Goal: Task Accomplishment & Management: Manage account settings

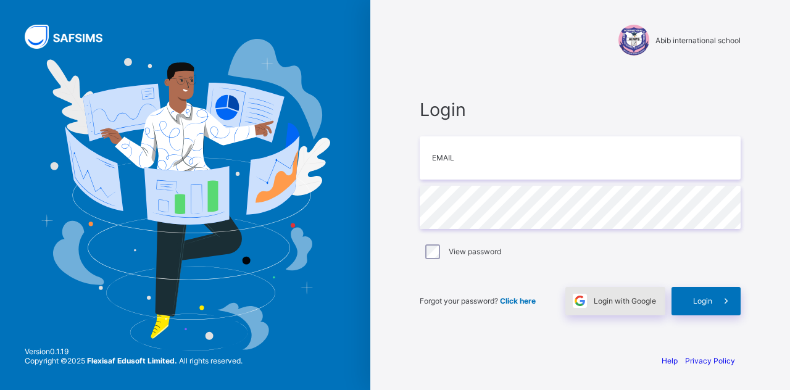
click at [610, 301] on span "Login with Google" at bounding box center [625, 300] width 62 height 9
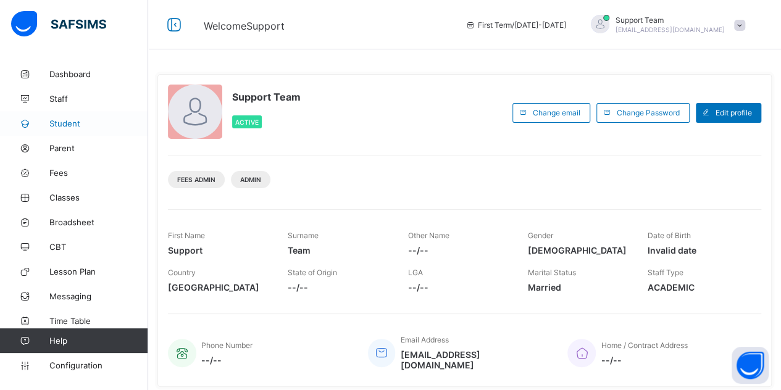
click at [64, 119] on span "Student" at bounding box center [98, 123] width 99 height 10
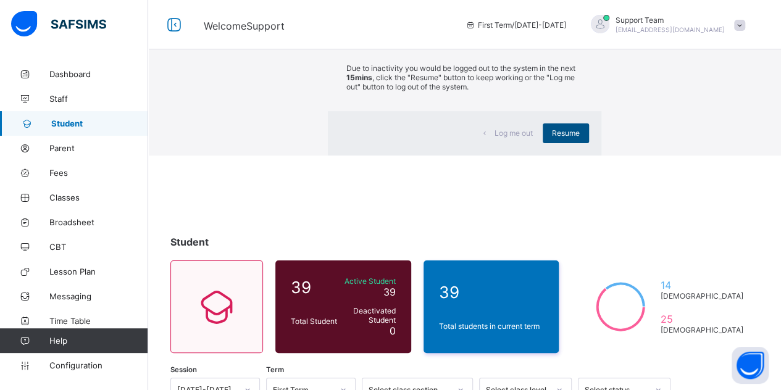
click at [552, 138] on span "Resume" at bounding box center [566, 132] width 28 height 9
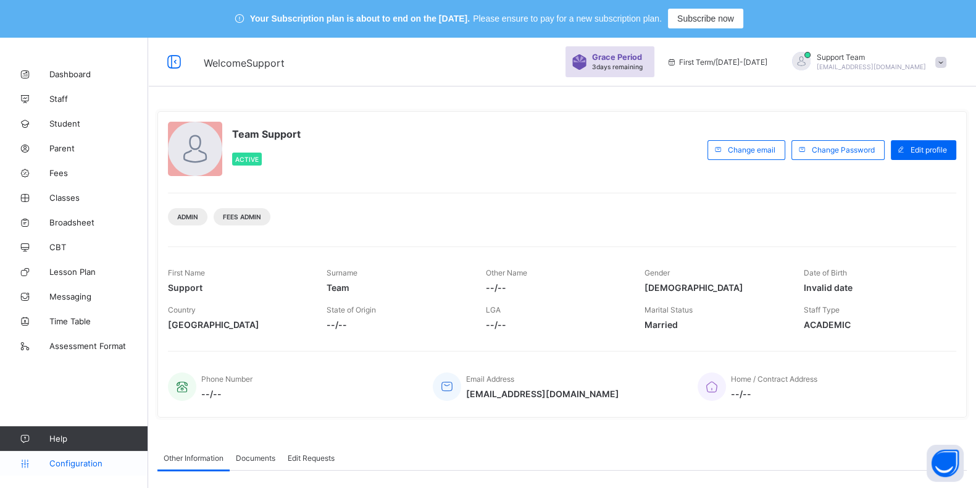
click at [48, 461] on icon at bounding box center [24, 462] width 49 height 9
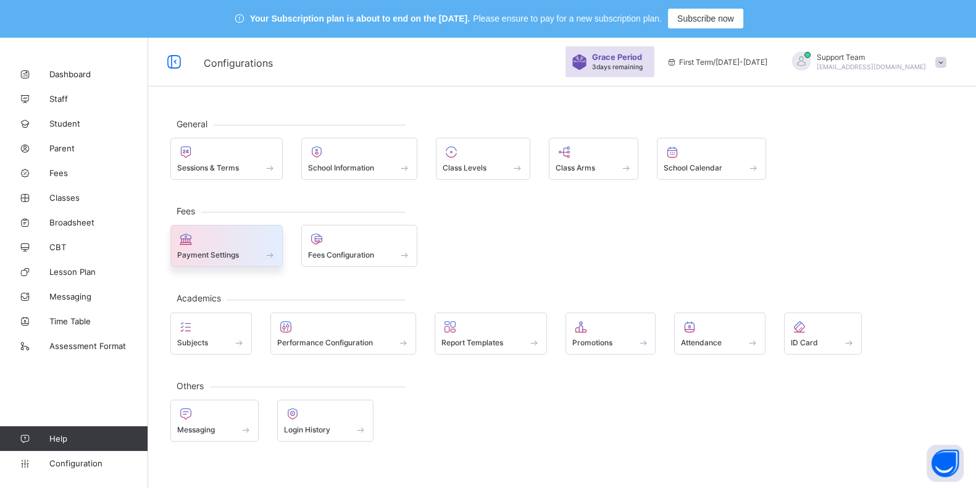
click at [218, 263] on div "Payment Settings" at bounding box center [226, 246] width 112 height 42
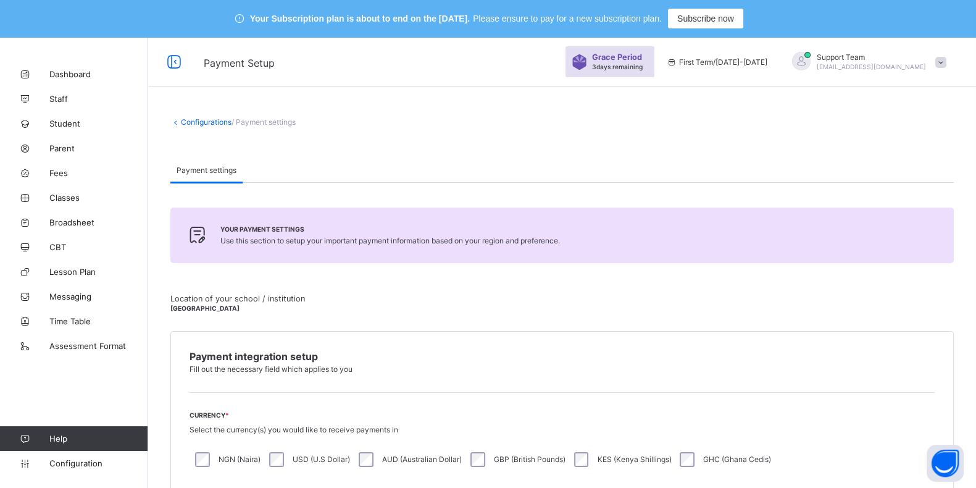
click at [204, 125] on link "Configurations" at bounding box center [206, 121] width 51 height 9
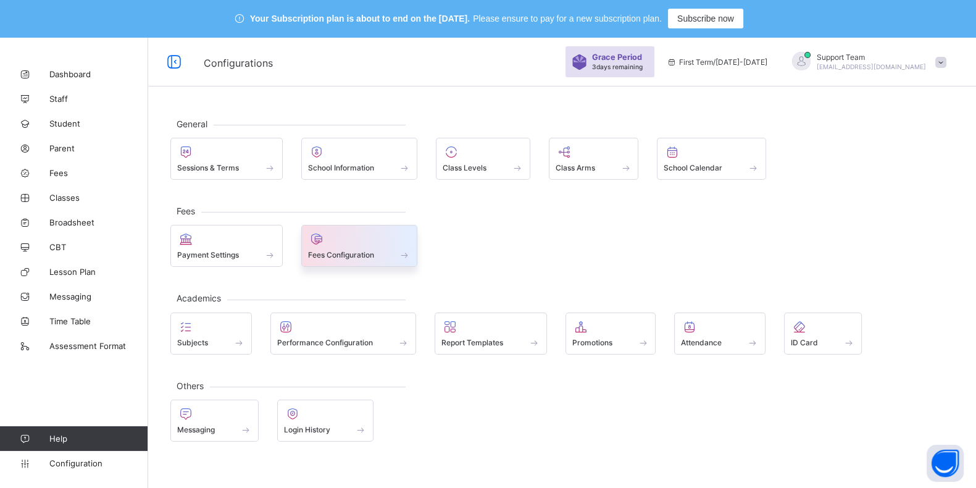
click at [349, 251] on span "Fees Configuration" at bounding box center [341, 254] width 66 height 9
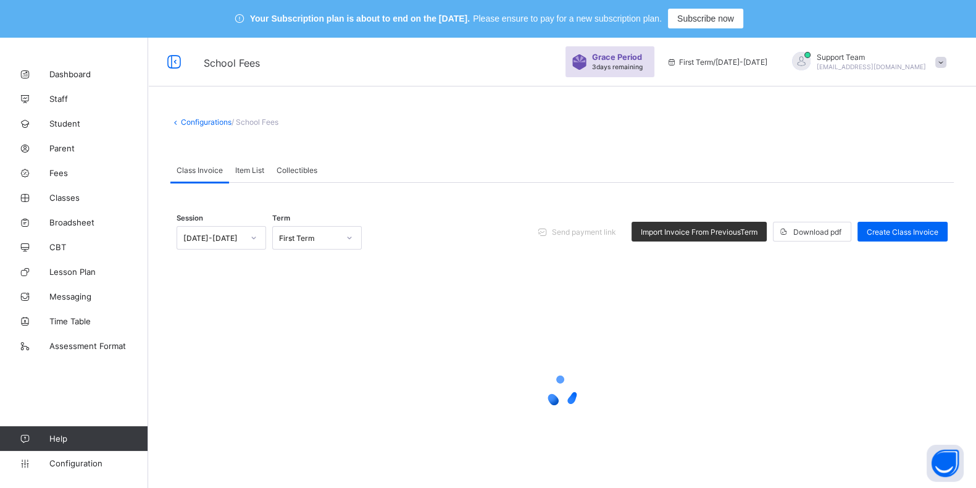
scroll to position [45, 0]
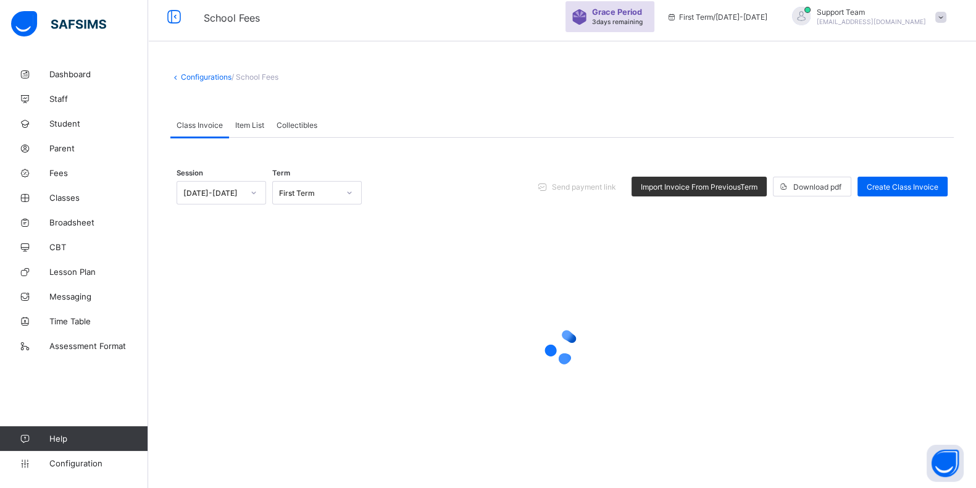
click at [253, 121] on span "Item List" at bounding box center [249, 124] width 29 height 9
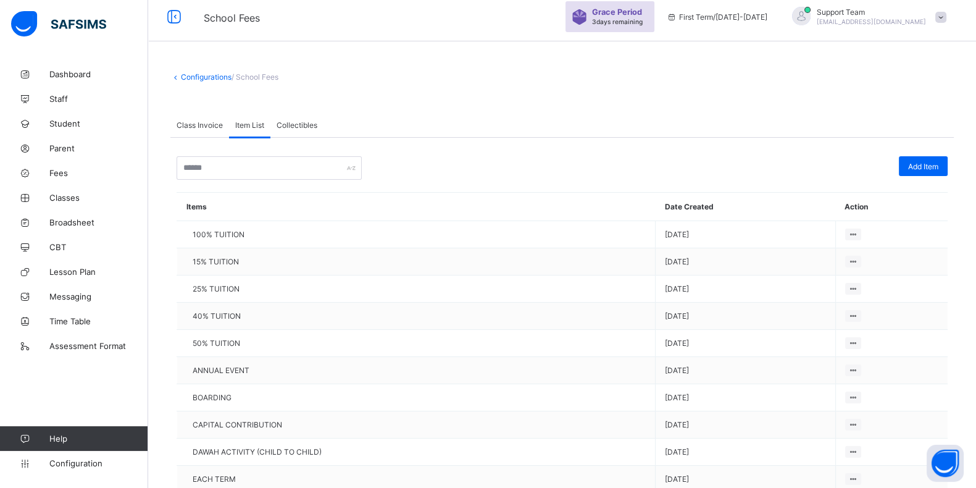
click at [189, 118] on div "Class Invoice" at bounding box center [199, 124] width 59 height 25
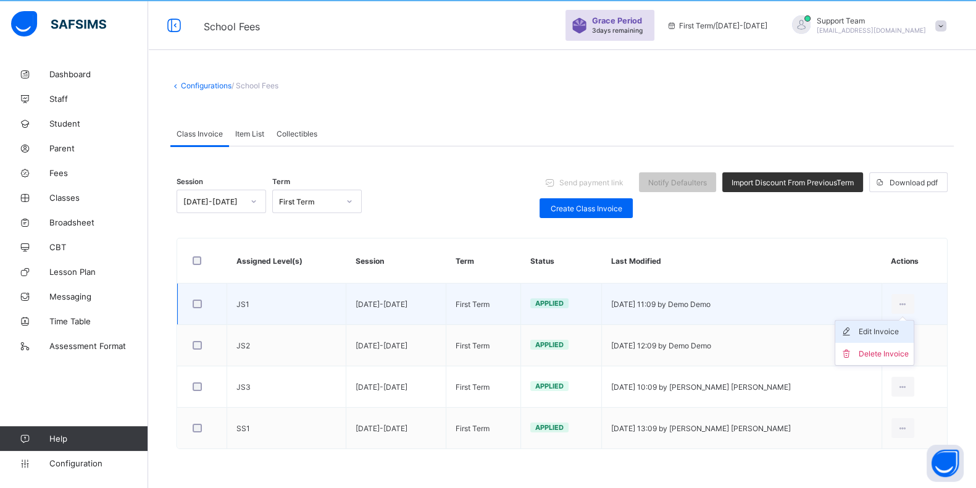
click at [882, 331] on div "Edit Invoice" at bounding box center [883, 331] width 50 height 12
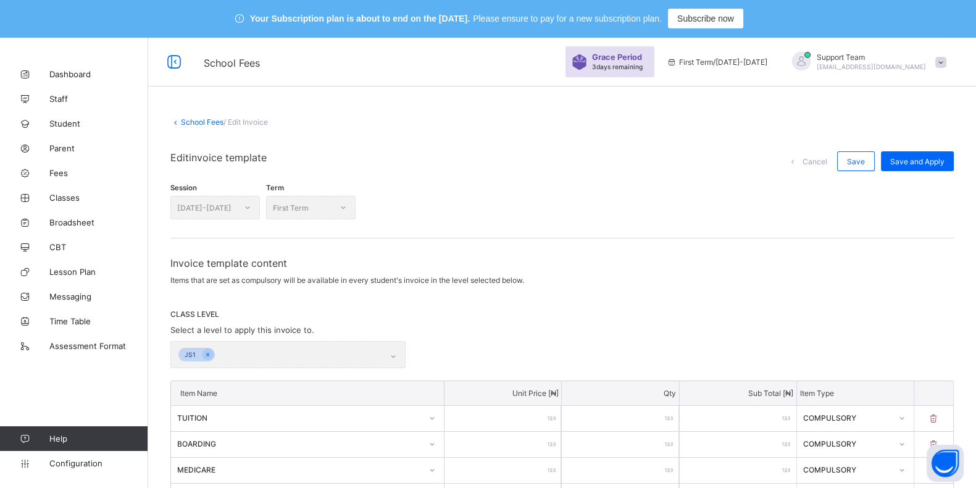
click at [209, 121] on link "School Fees" at bounding box center [202, 121] width 43 height 9
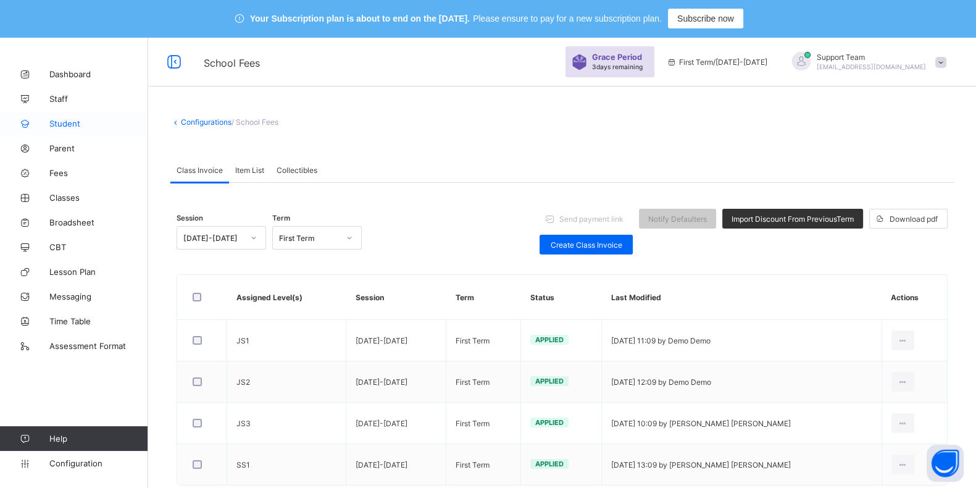
click at [52, 124] on span "Student" at bounding box center [98, 123] width 99 height 10
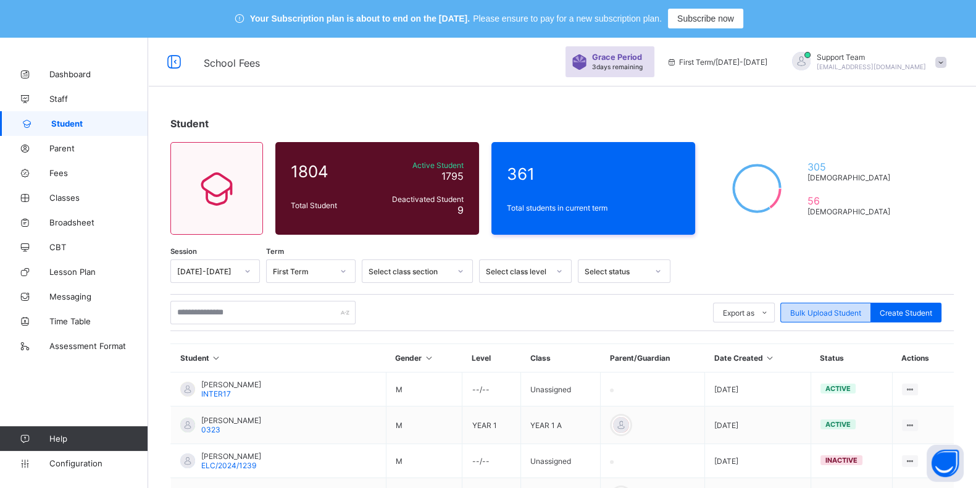
click at [811, 313] on span "Bulk Upload Student" at bounding box center [825, 312] width 71 height 9
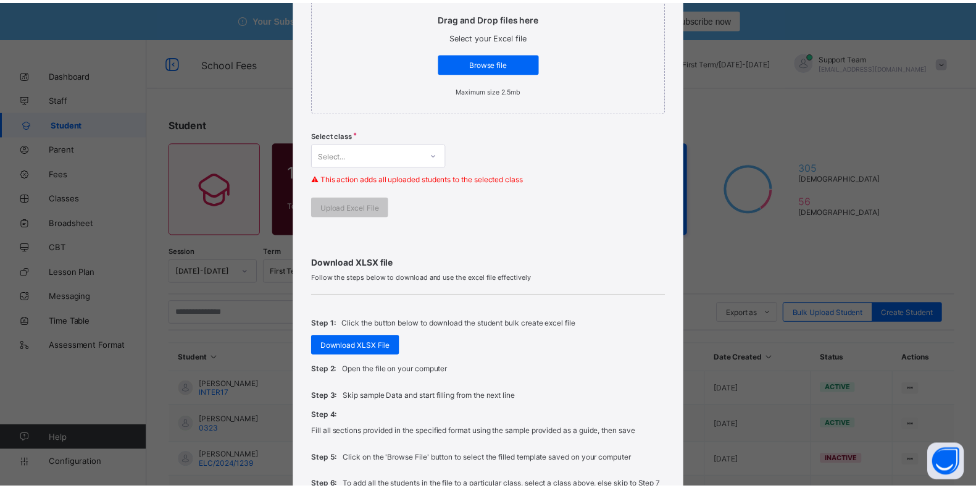
scroll to position [308, 0]
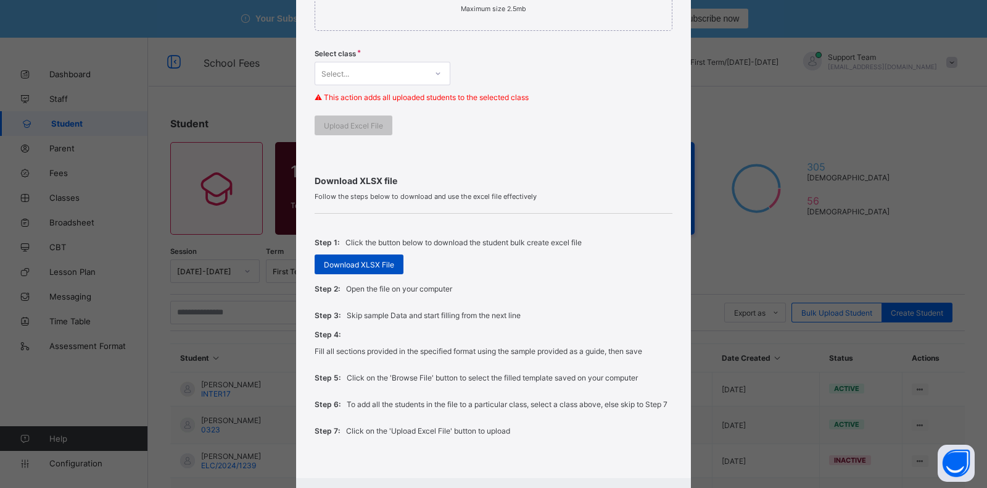
click at [363, 265] on span "Download XLSX File" at bounding box center [359, 264] width 70 height 9
